Goal: Task Accomplishment & Management: Manage account settings

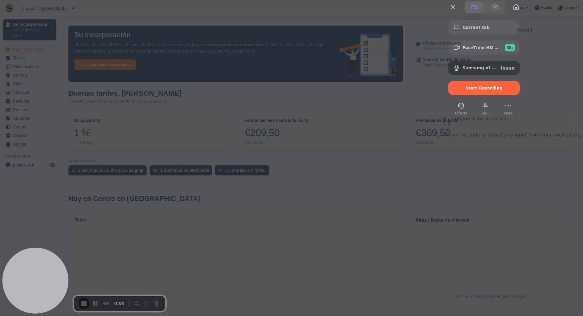
click at [478, 11] on span at bounding box center [474, 7] width 7 height 7
click at [515, 51] on div "FaceTime HD Camera (5B00:3AA6) On" at bounding box center [488, 48] width 52 height 8
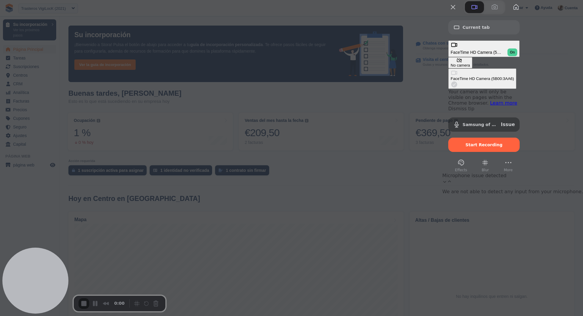
click at [465, 63] on div "No camera" at bounding box center [459, 65] width 19 height 4
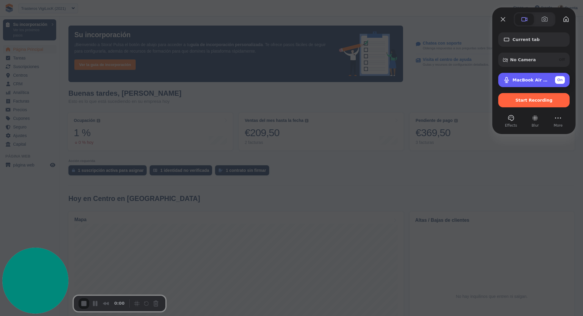
click at [539, 85] on div "MacBook Air Microphone (Built-in) On" at bounding box center [533, 80] width 71 height 14
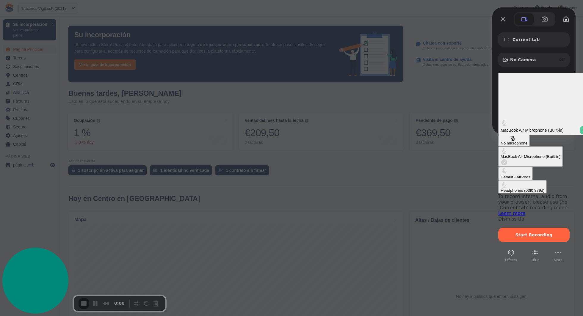
click at [500, 175] on div "Default - AirPods" at bounding box center [515, 177] width 30 height 4
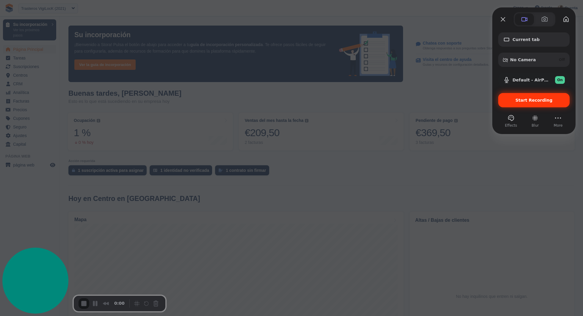
click at [515, 98] on span "Start Recording" at bounding box center [534, 100] width 62 height 5
click at [549, 106] on div "Start Recording" at bounding box center [533, 100] width 71 height 14
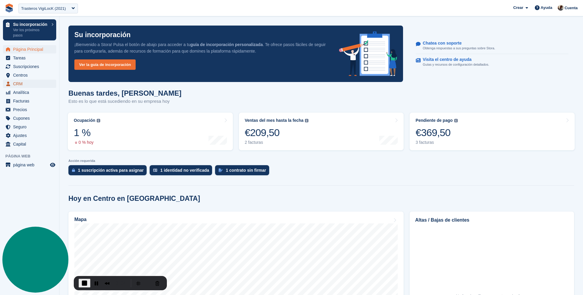
click at [36, 82] on span "CRM" at bounding box center [31, 84] width 36 height 8
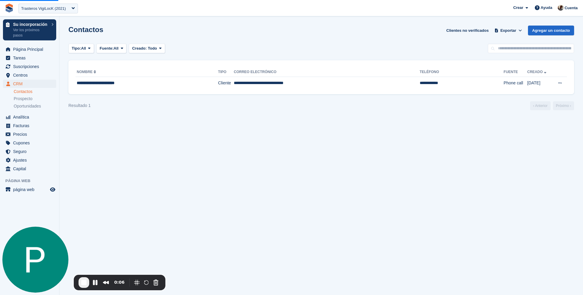
click at [35, 76] on span "Centros" at bounding box center [31, 75] width 36 height 8
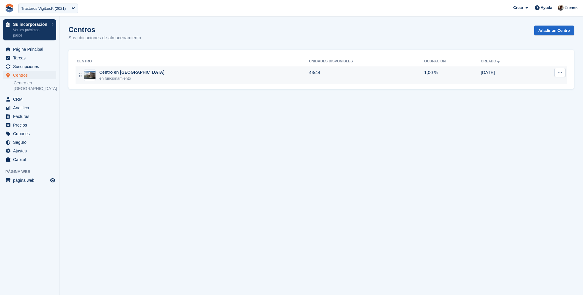
click at [117, 75] on div "Centro en [GEOGRAPHIC_DATA]" at bounding box center [131, 72] width 65 height 6
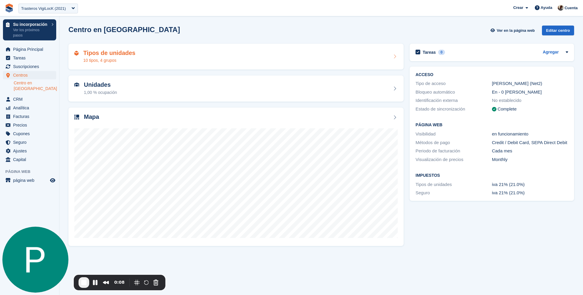
click at [185, 62] on div "Tipos de unidades 10 tipos, 4 grupos" at bounding box center [235, 57] width 323 height 14
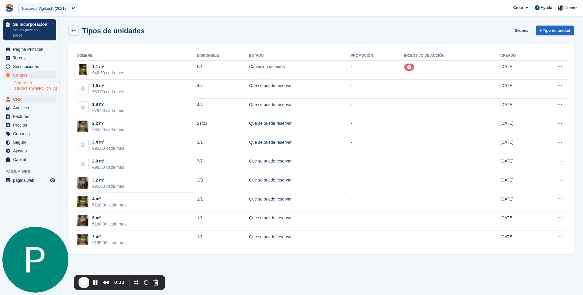
click at [26, 95] on span "CRM" at bounding box center [31, 99] width 36 height 8
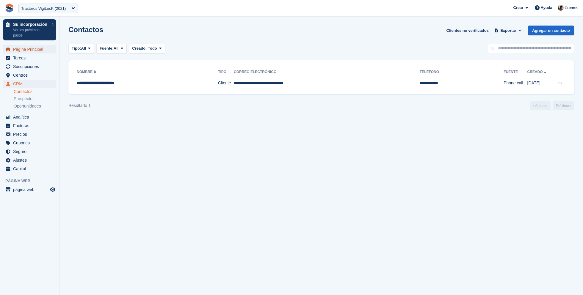
click at [34, 51] on span "Página Principal" at bounding box center [31, 49] width 36 height 8
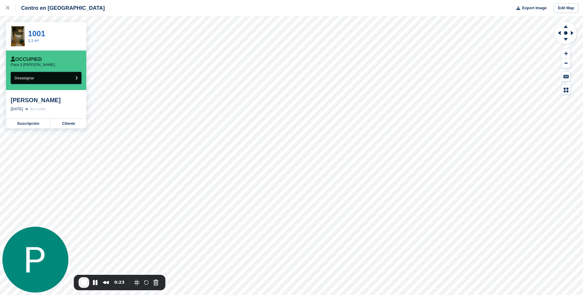
click at [51, 74] on button "Desasignar" at bounding box center [46, 78] width 71 height 12
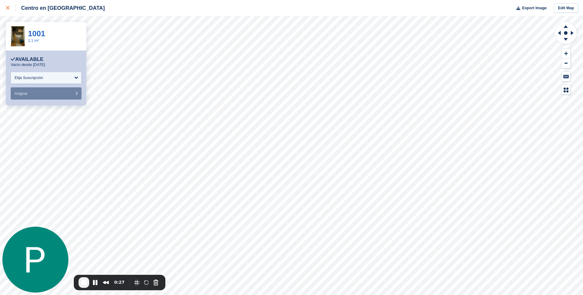
click at [9, 5] on div at bounding box center [11, 7] width 10 height 7
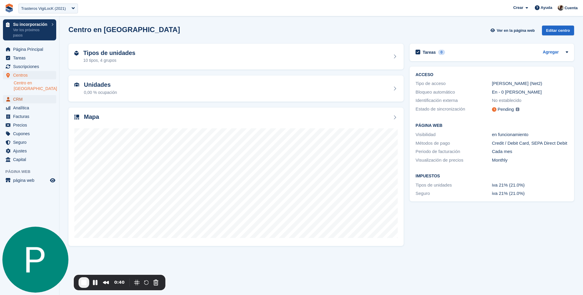
click at [27, 95] on span "CRM" at bounding box center [31, 99] width 36 height 8
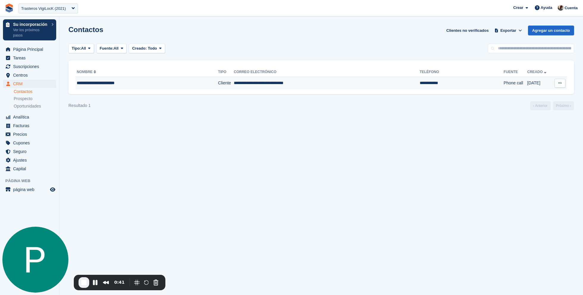
click at [243, 82] on td "**********" at bounding box center [327, 83] width 186 height 12
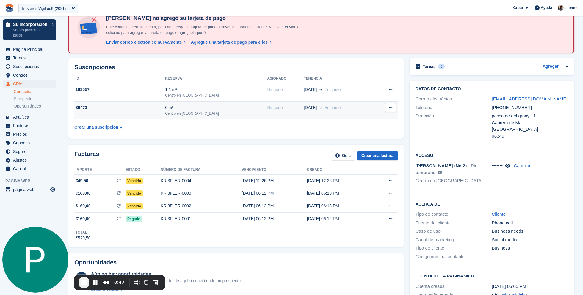
scroll to position [39, 0]
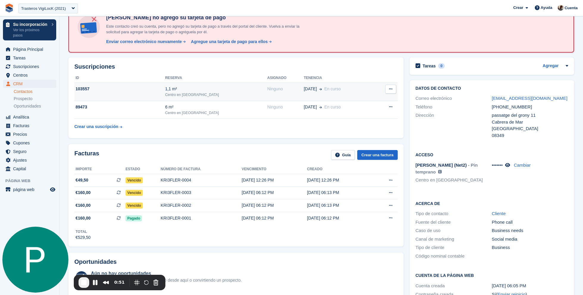
click at [389, 89] on icon at bounding box center [390, 89] width 3 height 4
click at [380, 96] on div "Cancelar suscripción" at bounding box center [367, 100] width 57 height 13
click at [373, 98] on p "Cancelar suscripción" at bounding box center [368, 101] width 52 height 8
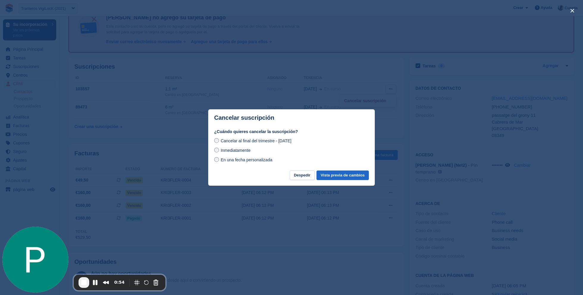
click at [250, 149] on span "Inmediatamente" at bounding box center [236, 150] width 30 height 5
click at [341, 174] on button "Vista previa de cambios" at bounding box center [342, 176] width 52 height 10
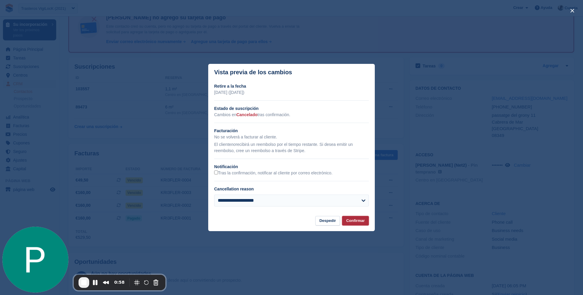
click at [359, 223] on button "Confirmar" at bounding box center [355, 221] width 27 height 10
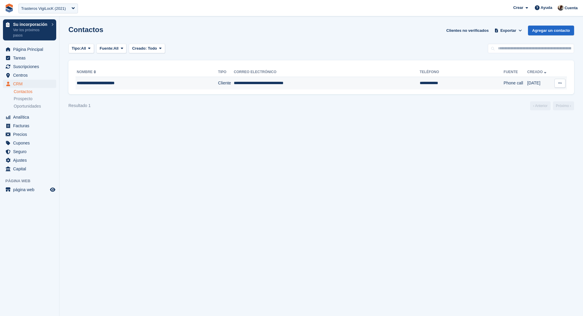
click at [147, 86] on div "**********" at bounding box center [135, 83] width 116 height 6
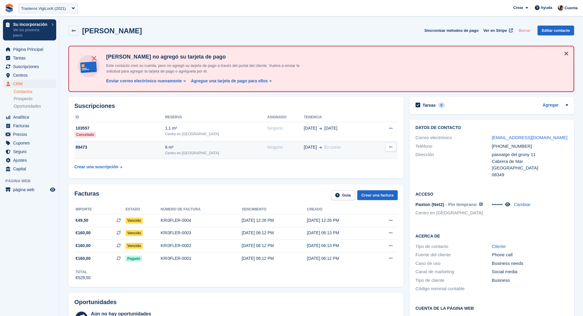
click at [154, 148] on div "89473" at bounding box center [119, 147] width 91 height 6
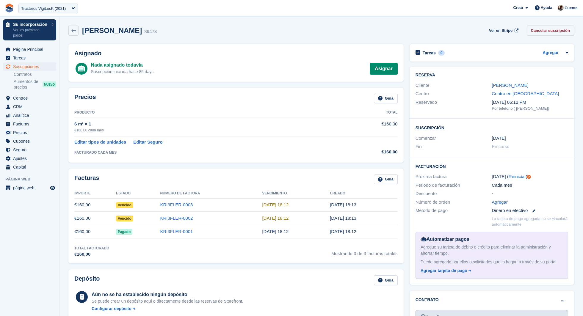
click at [538, 27] on link "Cancelar suscripción" at bounding box center [551, 31] width 48 height 10
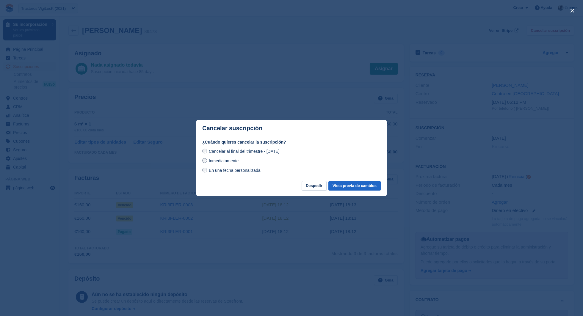
click at [233, 161] on span "Inmediatamente" at bounding box center [224, 160] width 30 height 5
click at [343, 186] on button "Vista previa de cambios" at bounding box center [354, 186] width 52 height 10
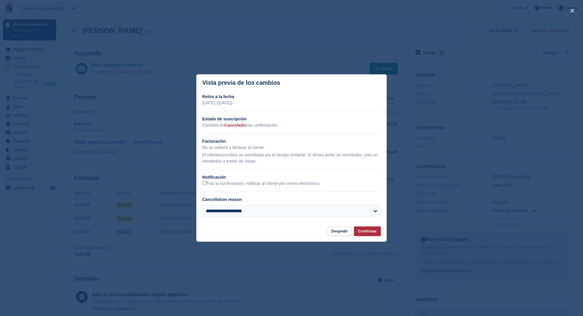
click at [362, 234] on button "Confirmar" at bounding box center [367, 232] width 27 height 10
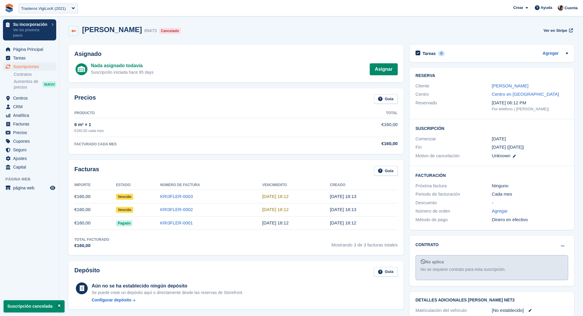
click at [70, 30] on link at bounding box center [73, 31] width 10 height 10
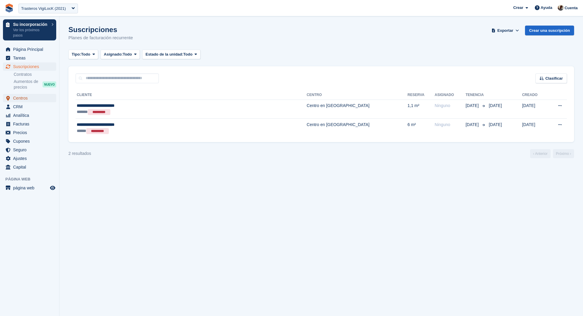
click at [30, 97] on span "Centros" at bounding box center [31, 98] width 36 height 8
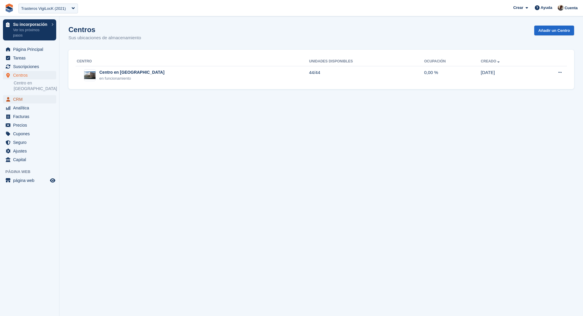
click at [30, 95] on span "CRM" at bounding box center [31, 99] width 36 height 8
